Goal: Task Accomplishment & Management: Manage account settings

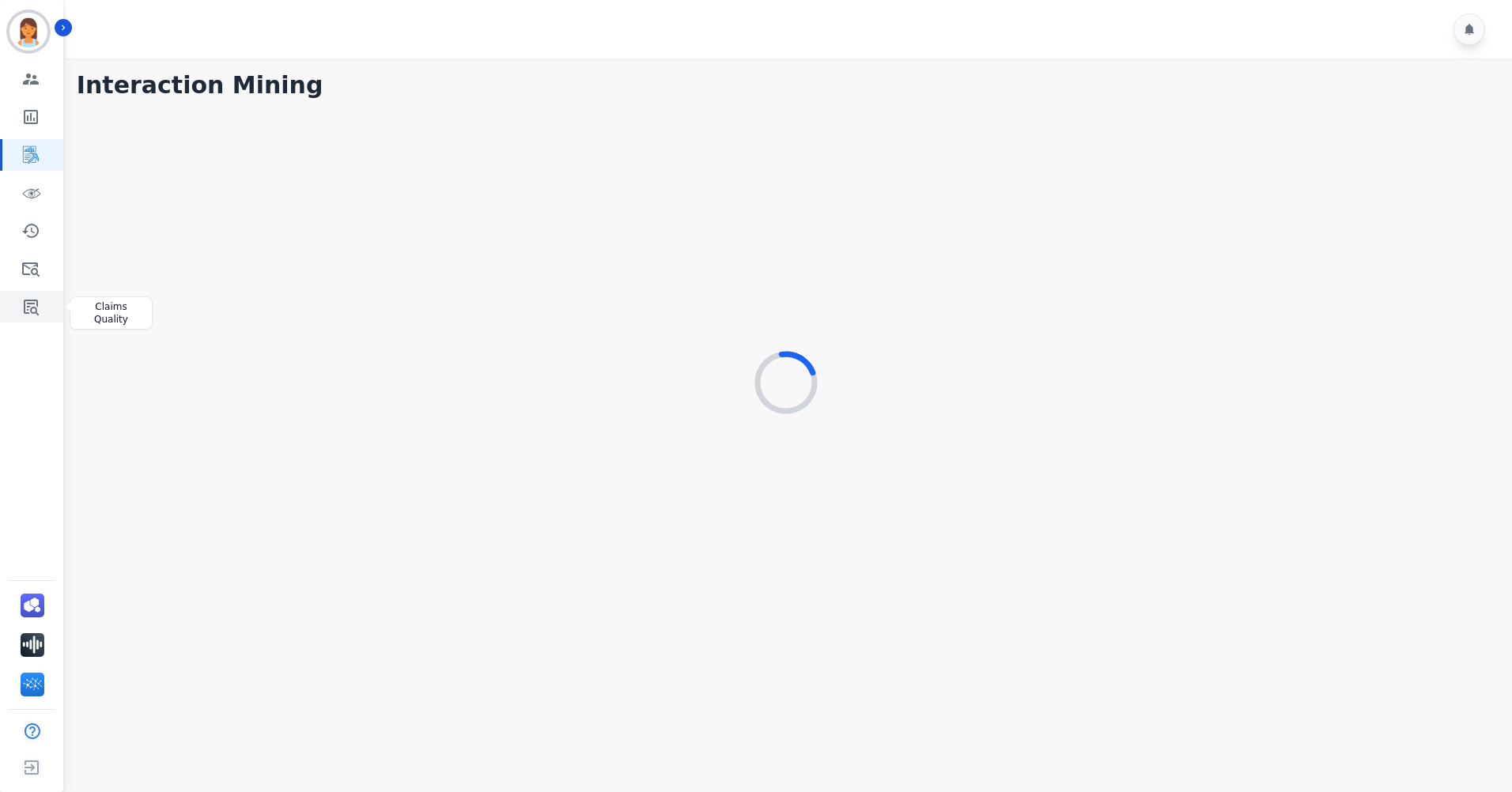
click at [39, 307] on icon "Sidebar" at bounding box center [31, 306] width 19 height 19
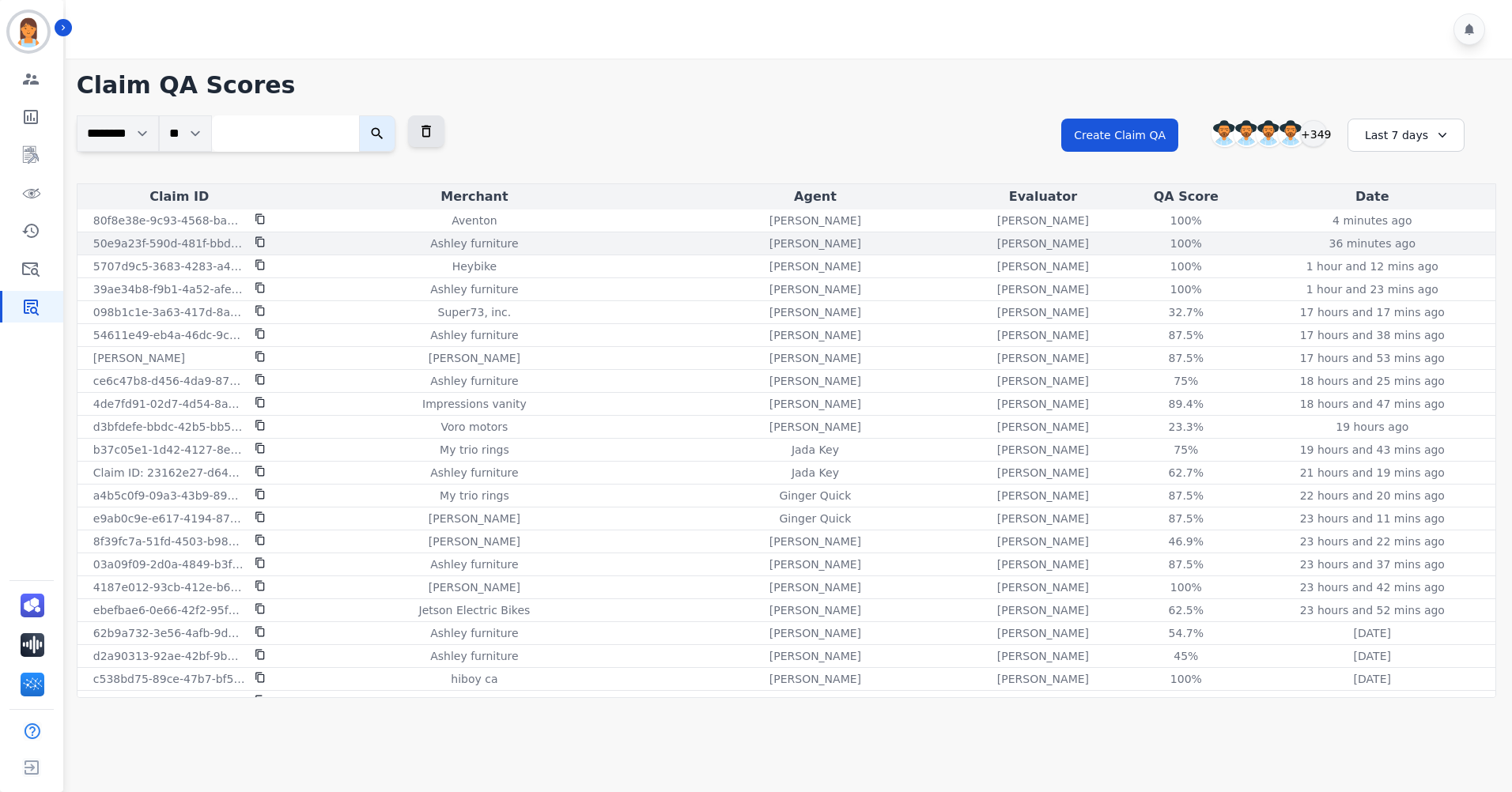
click at [794, 248] on div "[PERSON_NAME]" at bounding box center [815, 243] width 290 height 16
click at [1151, 245] on div "100%" at bounding box center [1186, 243] width 71 height 16
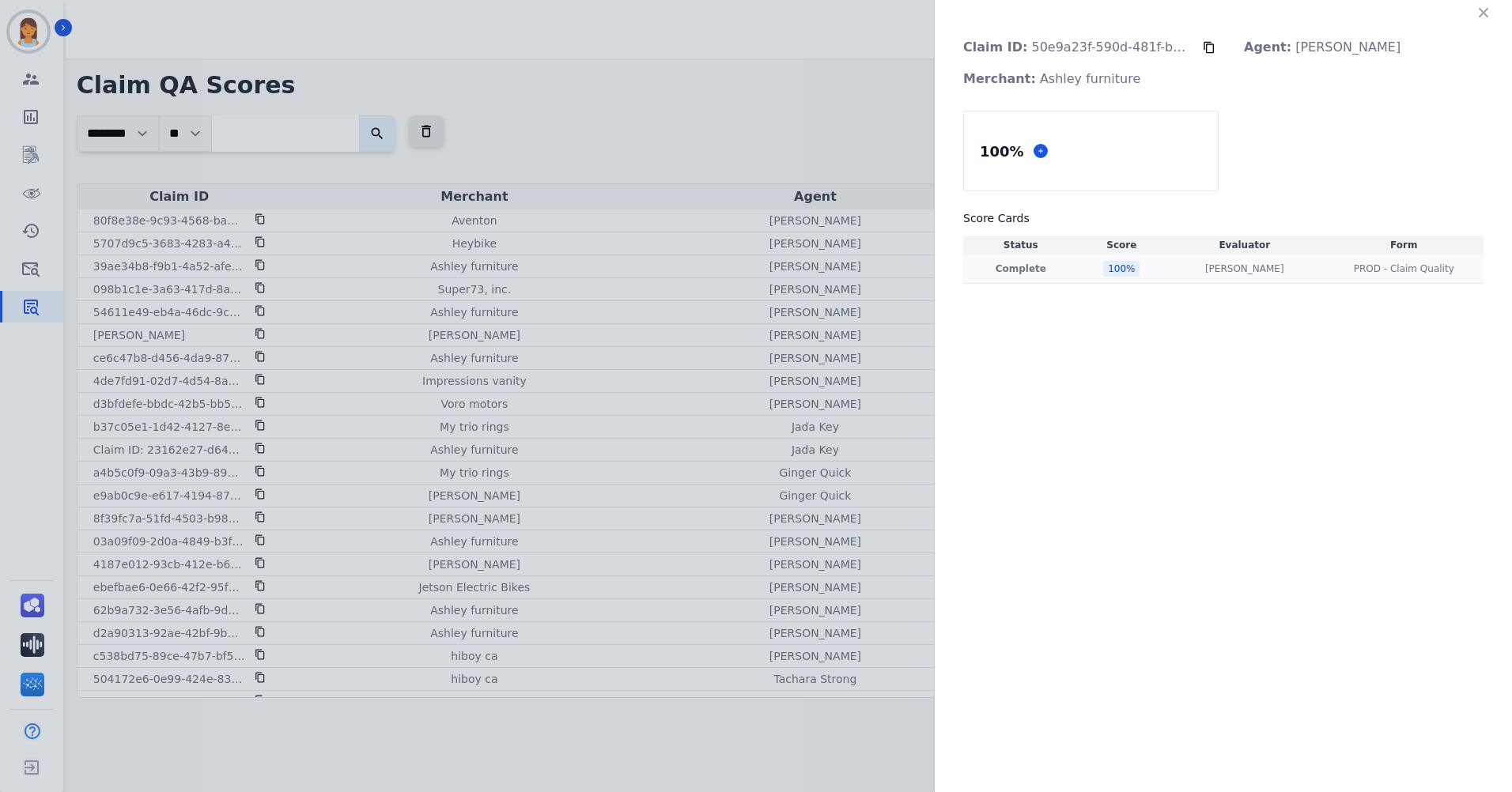
click at [1110, 267] on div "100 %" at bounding box center [1121, 268] width 36 height 16
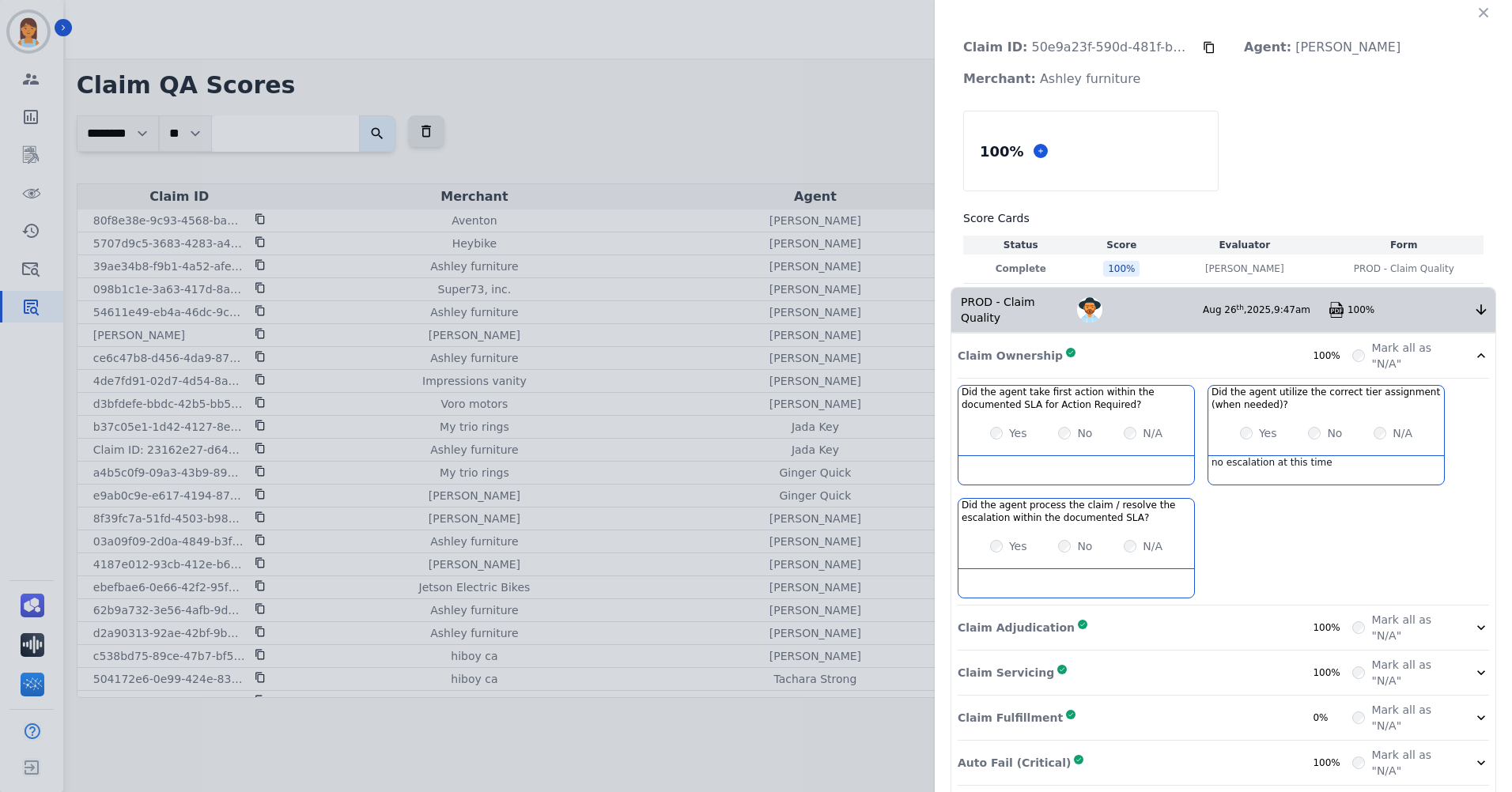
click at [1306, 46] on p "Agent: [PERSON_NAME]" at bounding box center [1321, 48] width 182 height 32
click at [1482, 11] on icon "button" at bounding box center [1483, 12] width 16 height 16
